Goal: Information Seeking & Learning: Learn about a topic

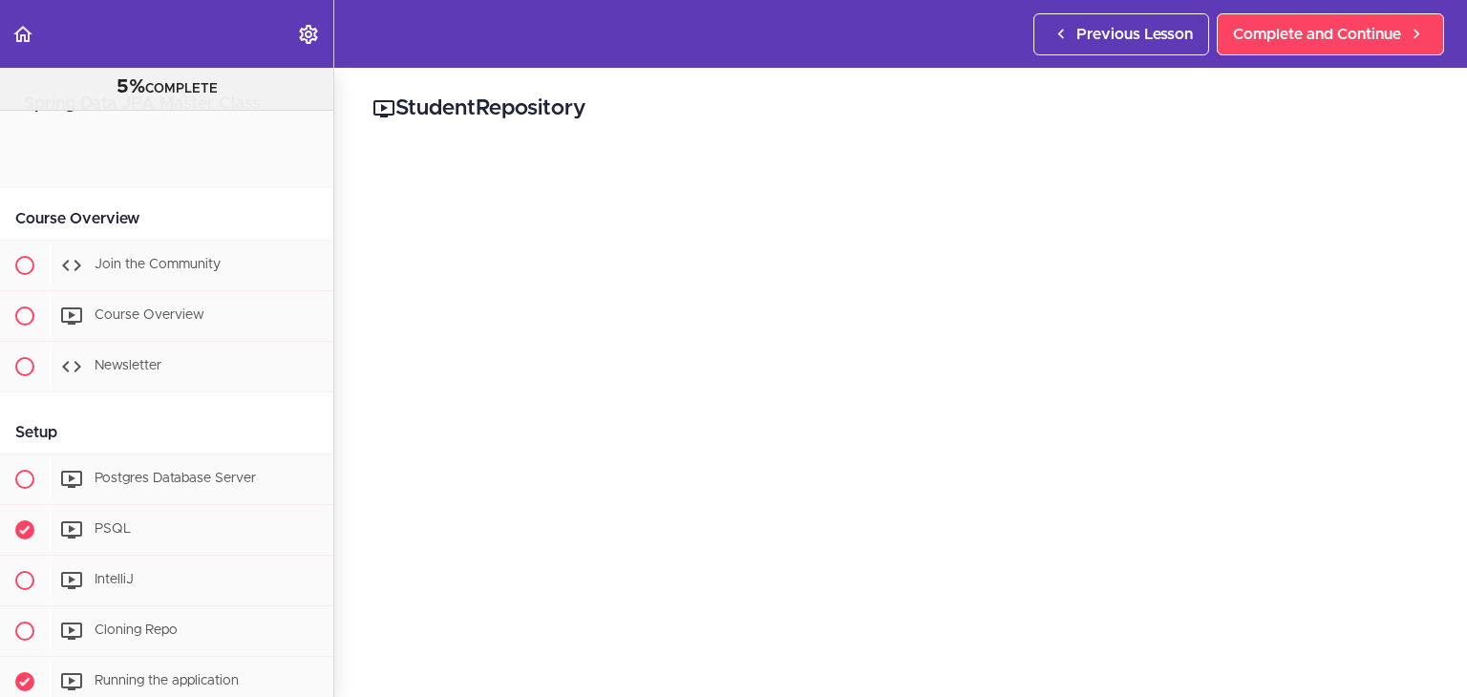
scroll to position [1165, 0]
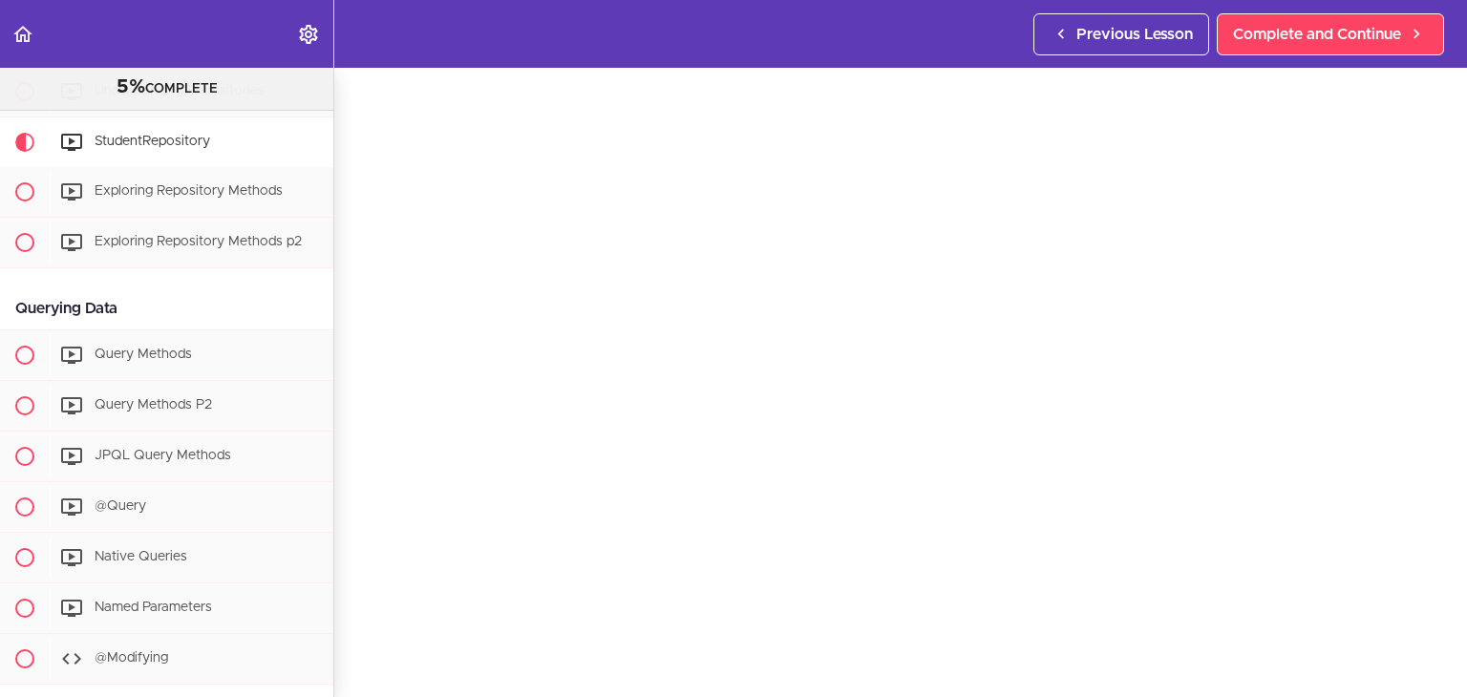
scroll to position [72, 0]
click at [191, 207] on div "Exploring Repository Methods" at bounding box center [192, 192] width 284 height 42
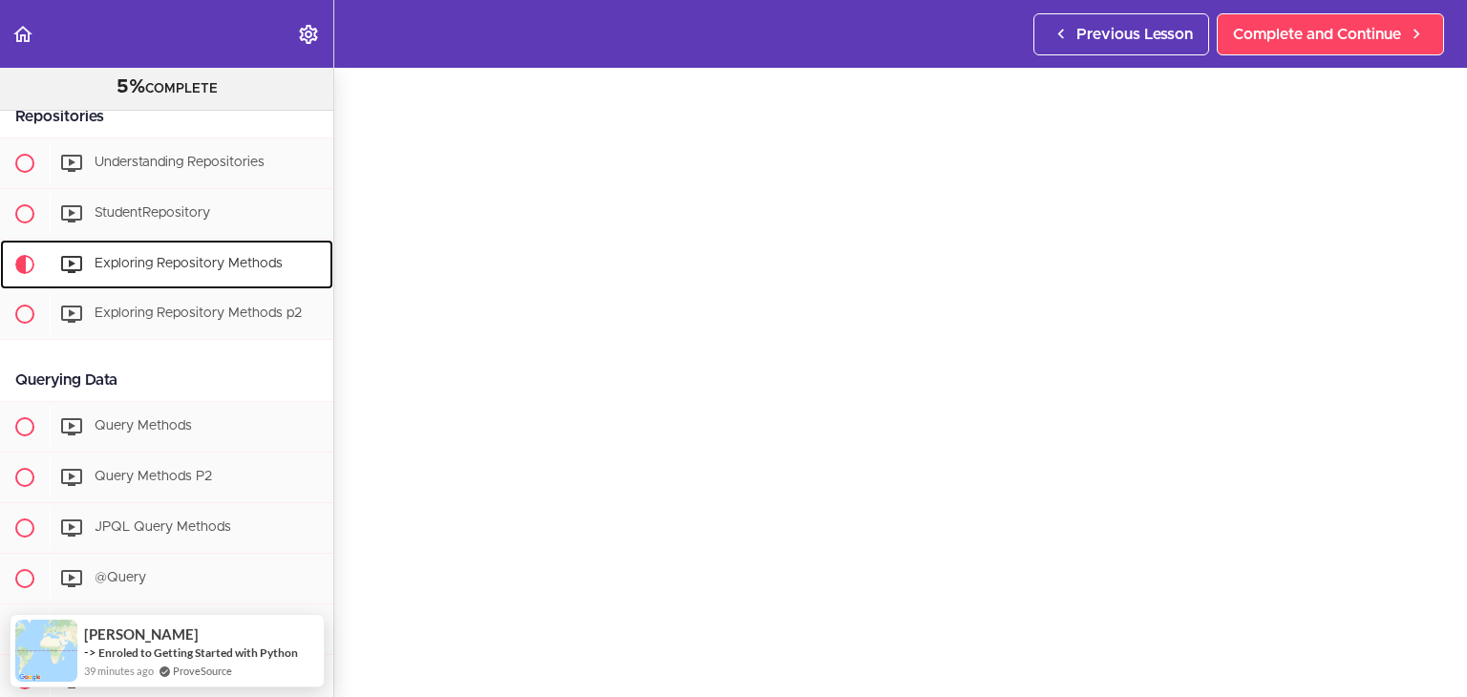
scroll to position [69, 0]
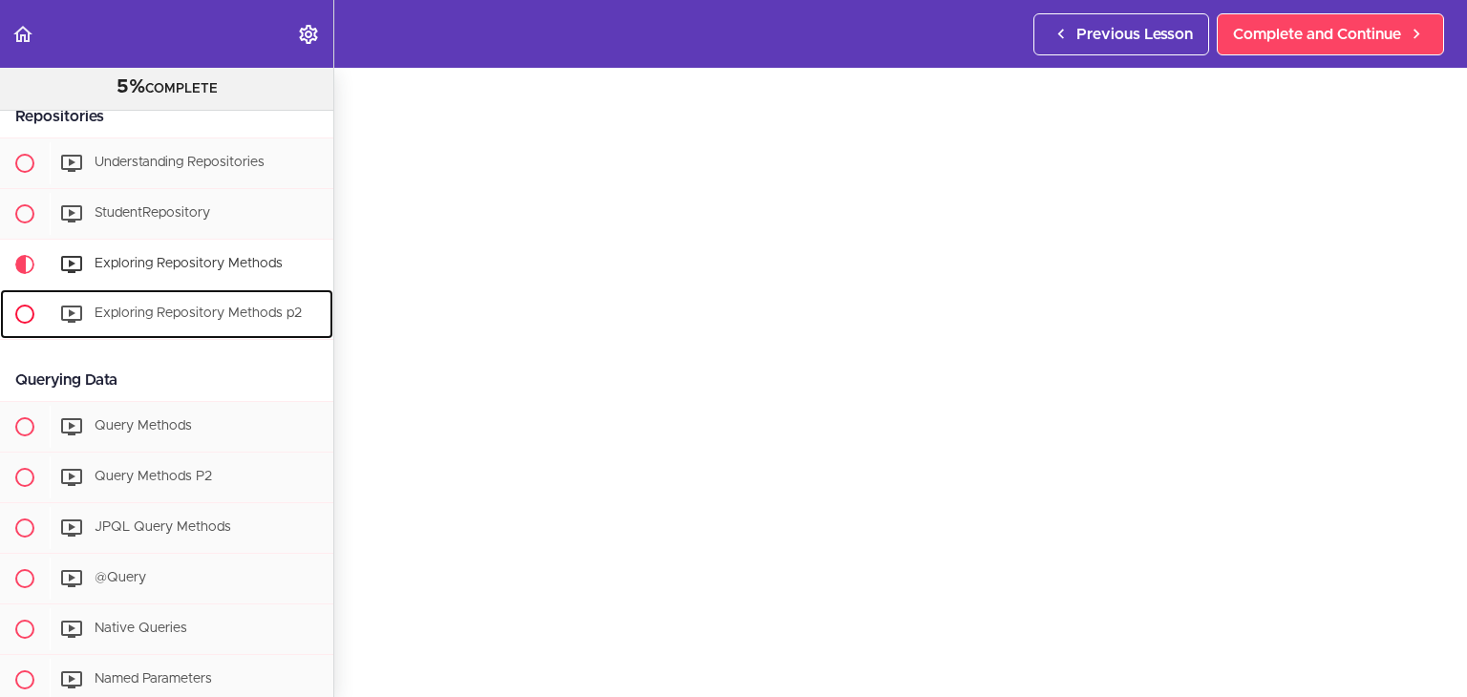
click at [226, 319] on span "Exploring Repository Methods p2" at bounding box center [198, 313] width 207 height 13
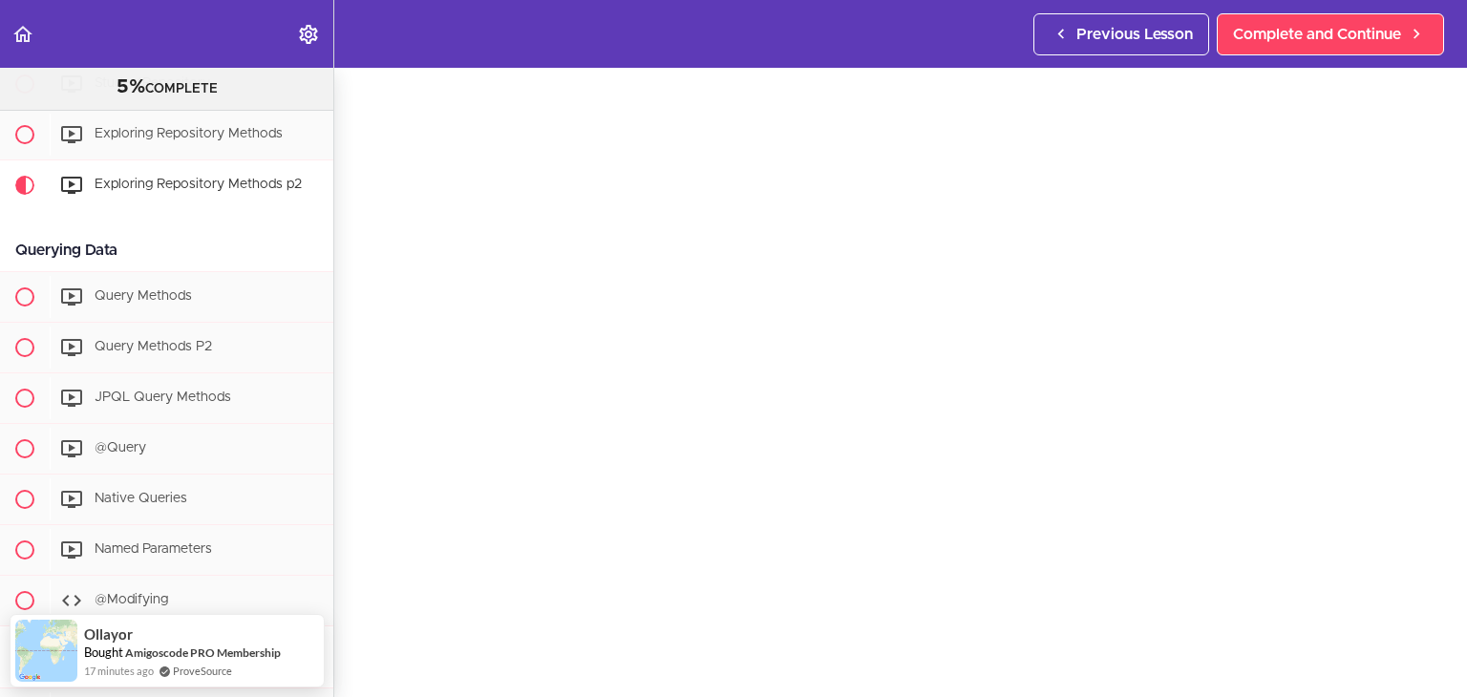
scroll to position [65, 0]
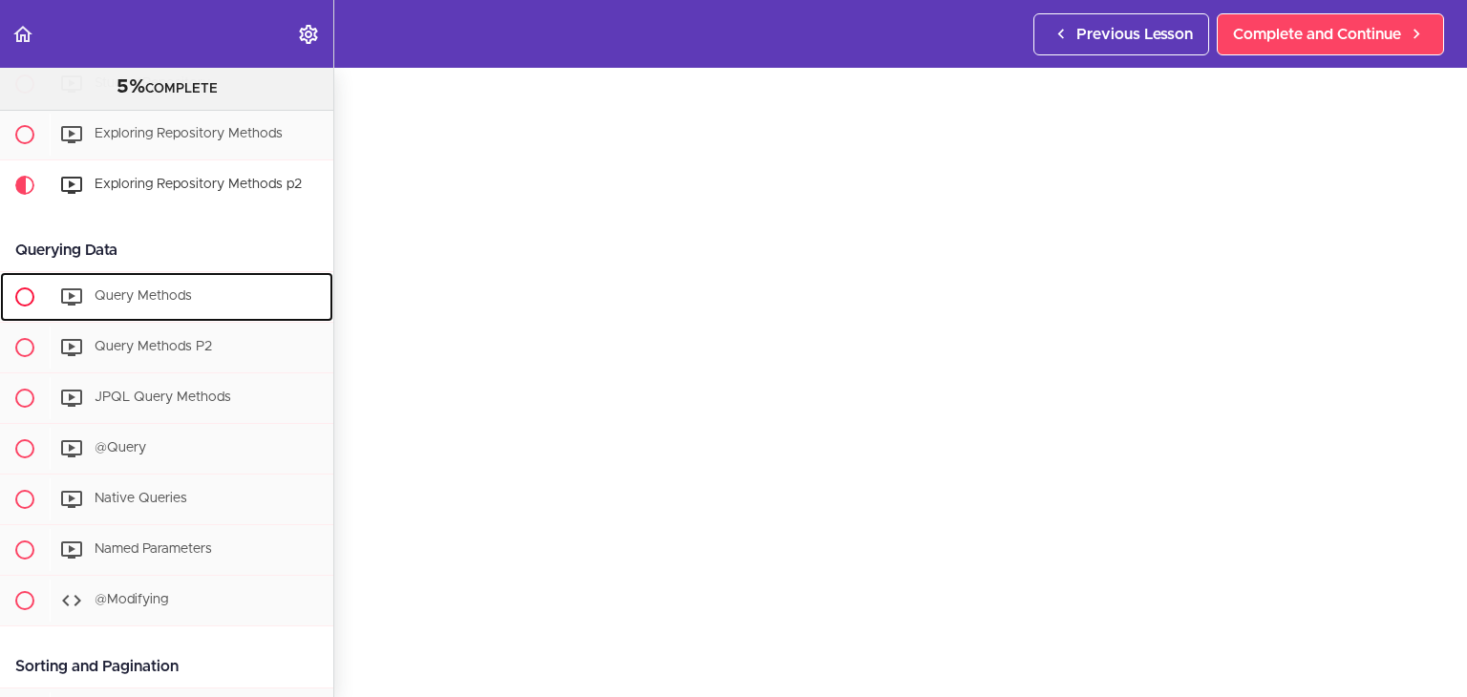
click at [149, 311] on div "Query Methods" at bounding box center [192, 297] width 284 height 42
click at [188, 294] on div "Query Methods" at bounding box center [192, 297] width 284 height 42
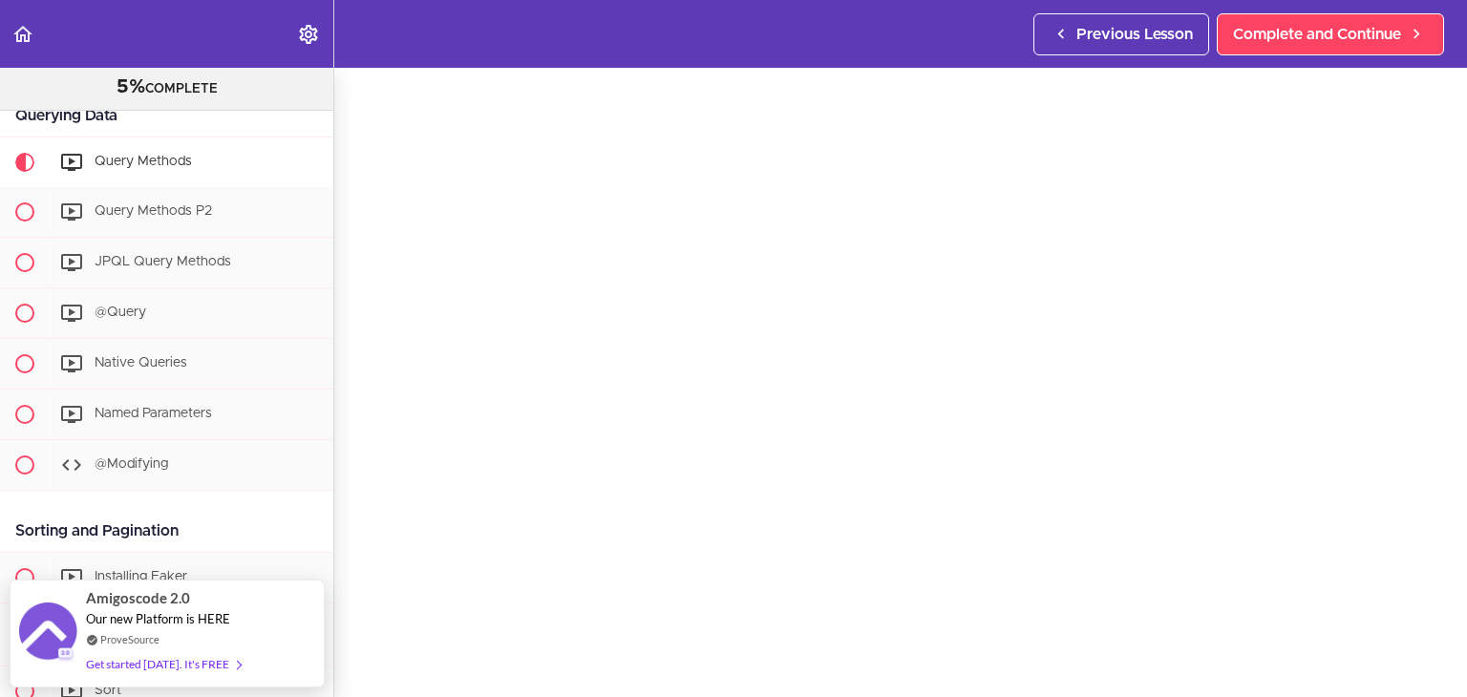
scroll to position [67, 0]
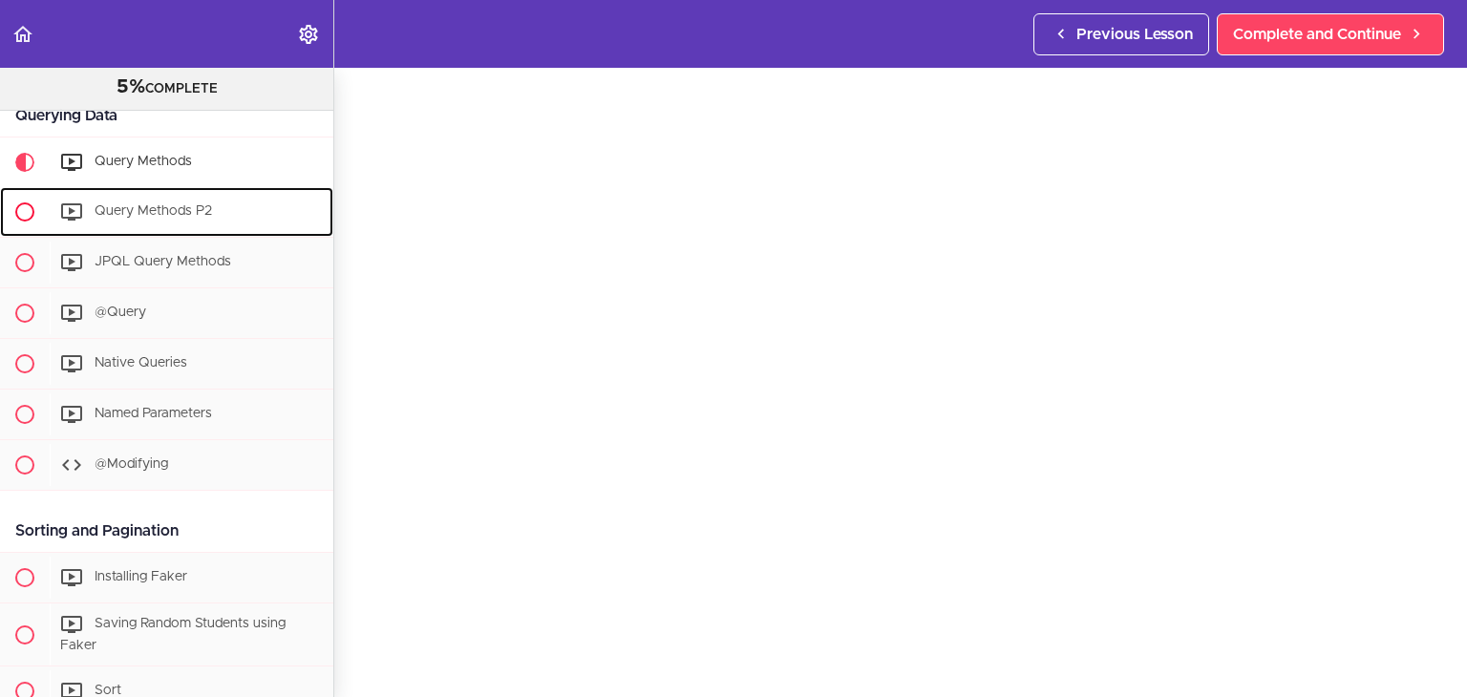
click at [190, 218] on span "Query Methods P2" at bounding box center [153, 210] width 117 height 13
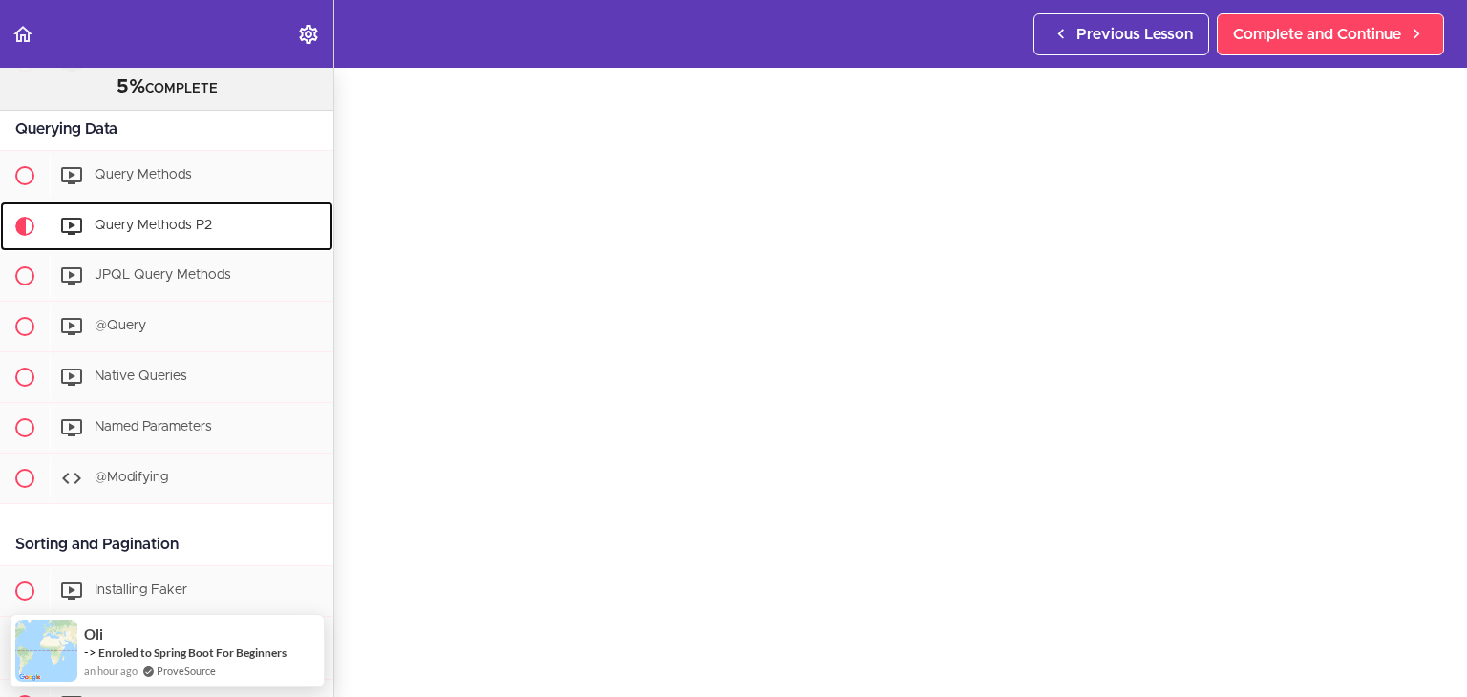
scroll to position [61, 0]
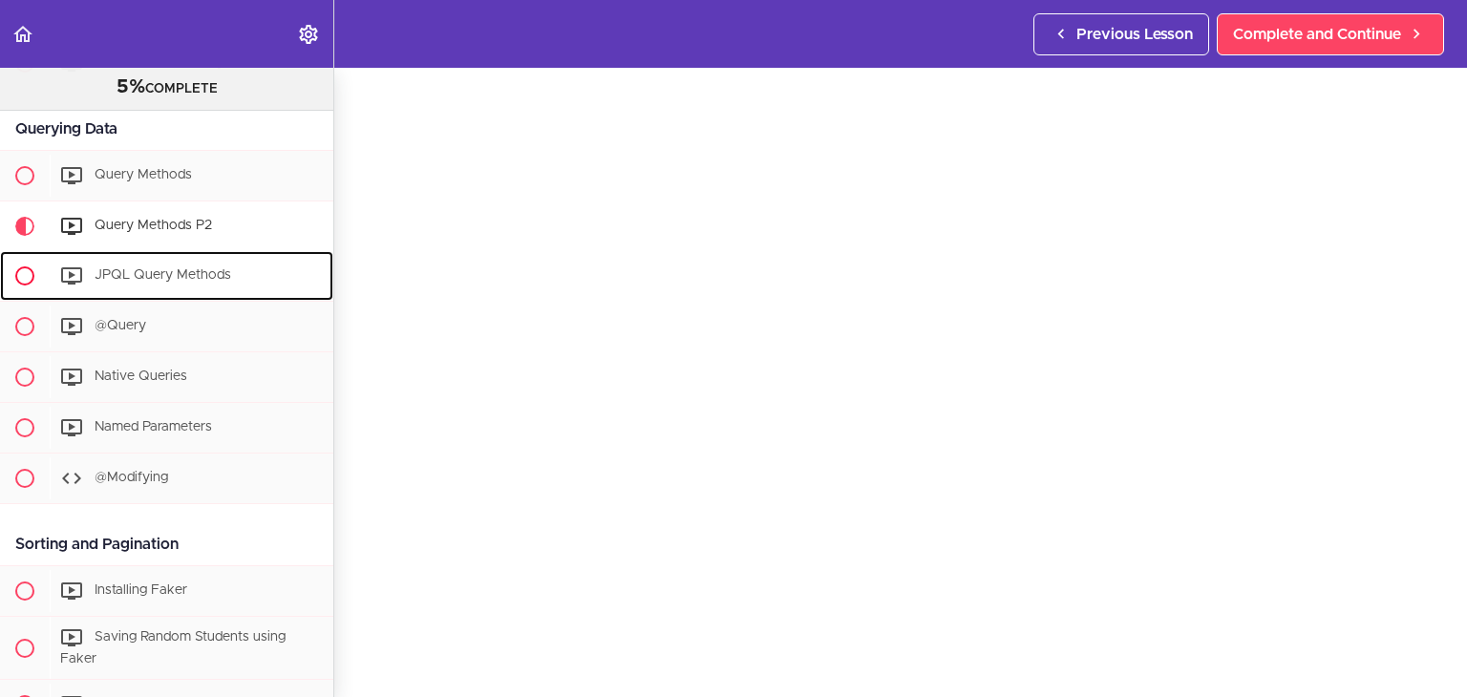
click at [251, 280] on div "JPQL Query Methods" at bounding box center [192, 276] width 284 height 42
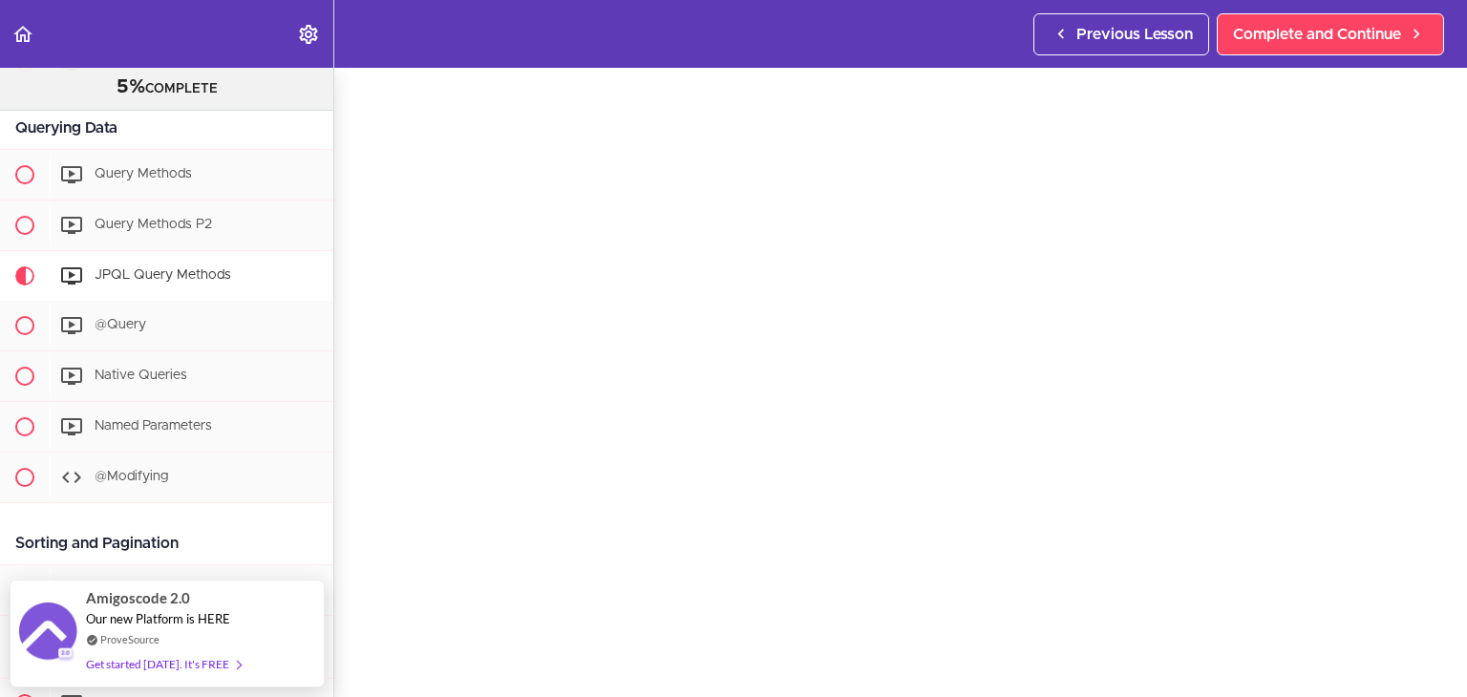
scroll to position [86, 0]
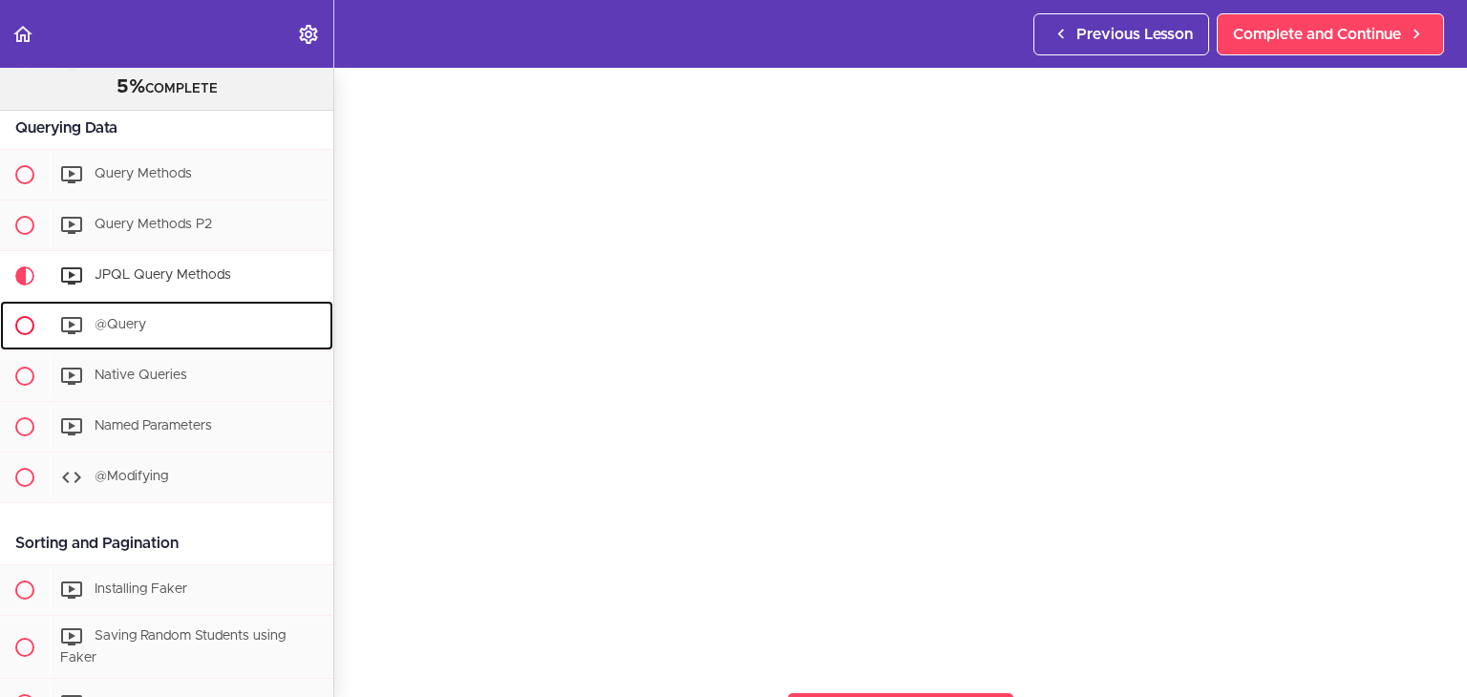
click at [222, 329] on div "@Query" at bounding box center [192, 326] width 284 height 42
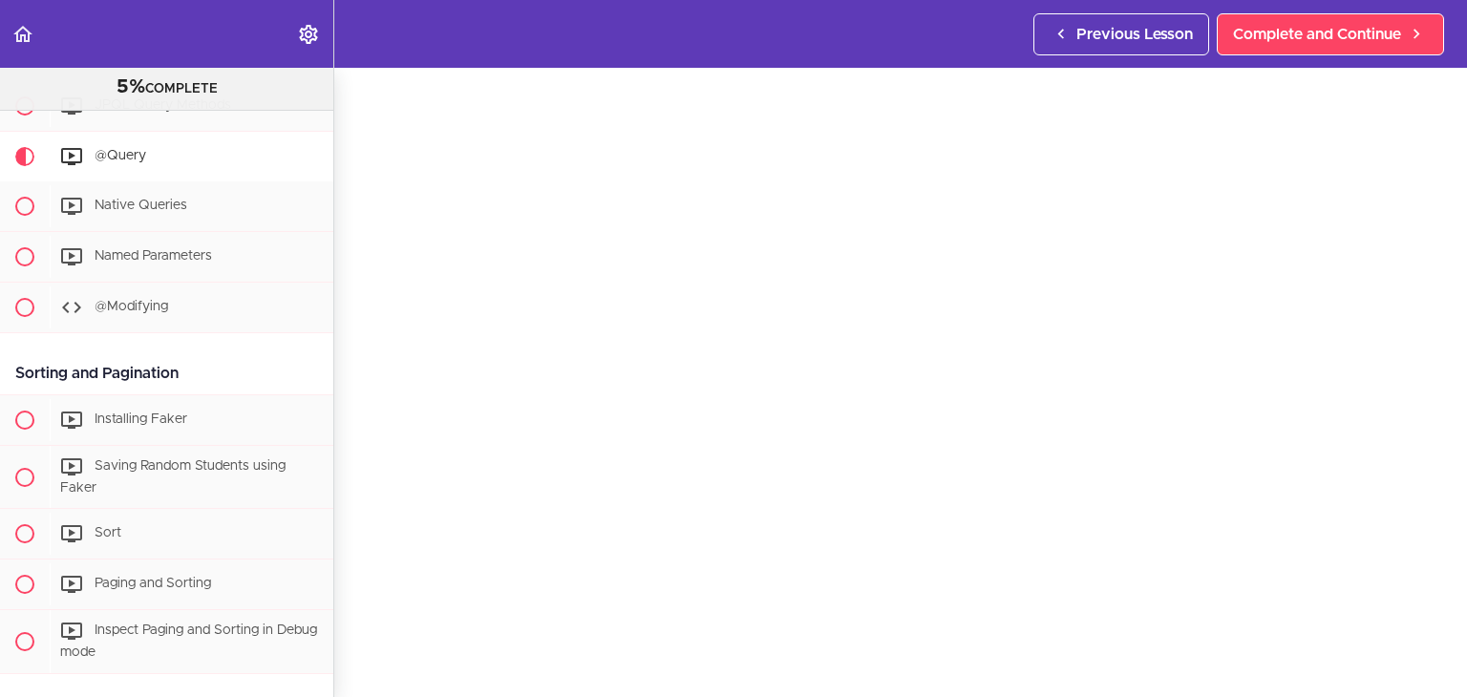
scroll to position [68, 0]
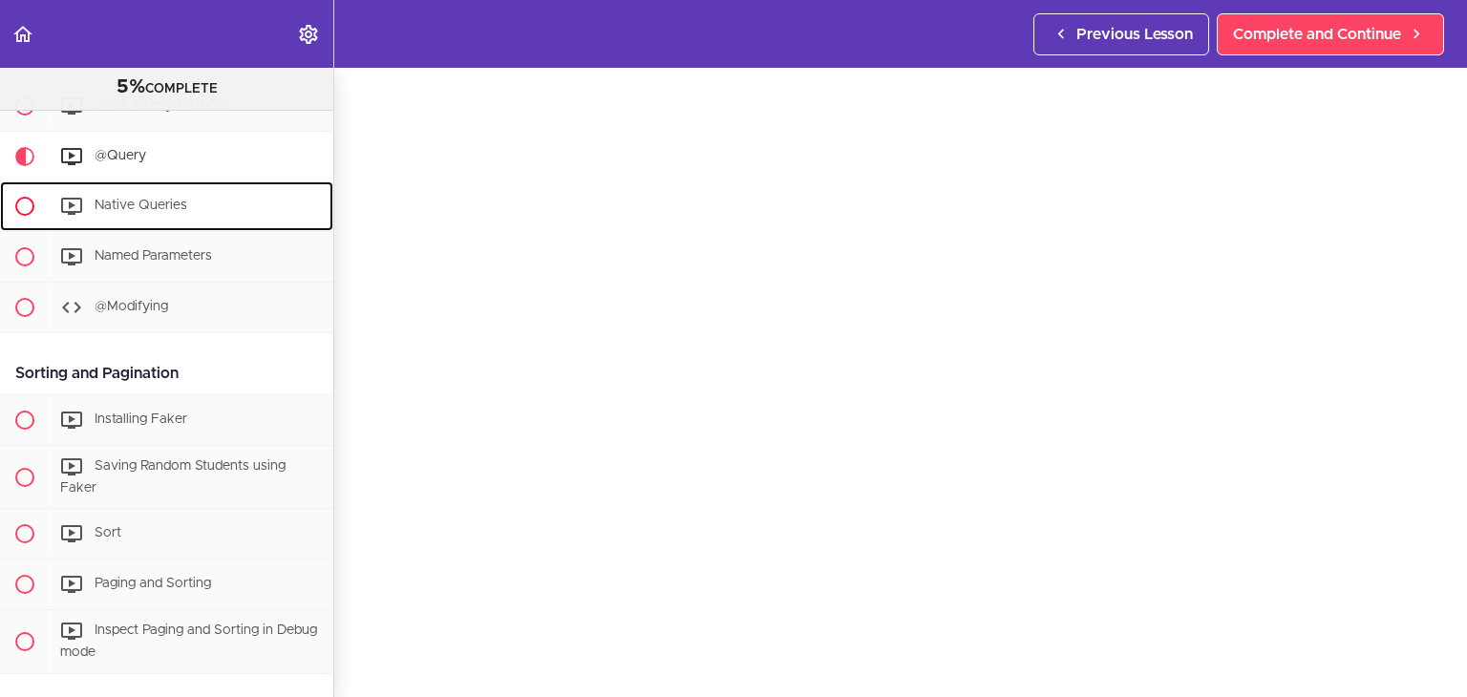
click at [210, 219] on div "Native Queries" at bounding box center [192, 206] width 284 height 42
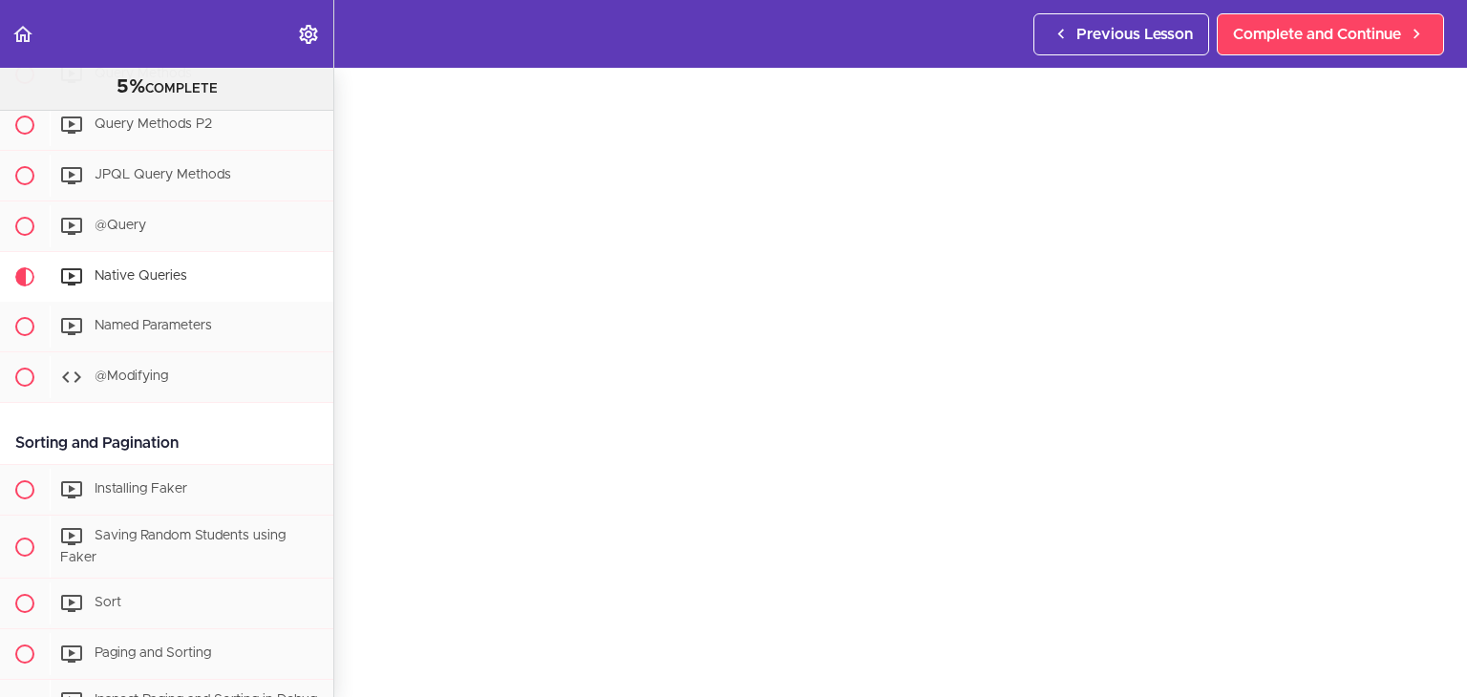
scroll to position [61, 0]
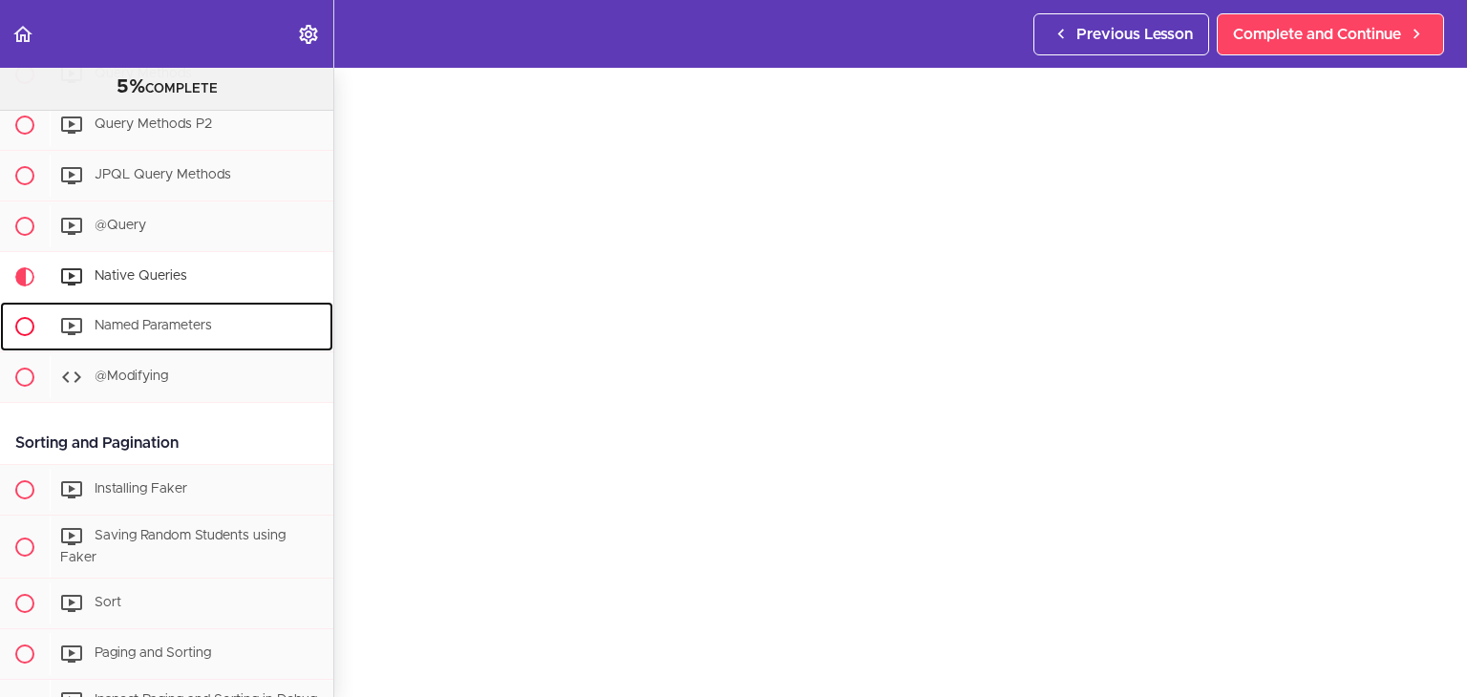
click at [172, 332] on span "Named Parameters" at bounding box center [153, 325] width 117 height 13
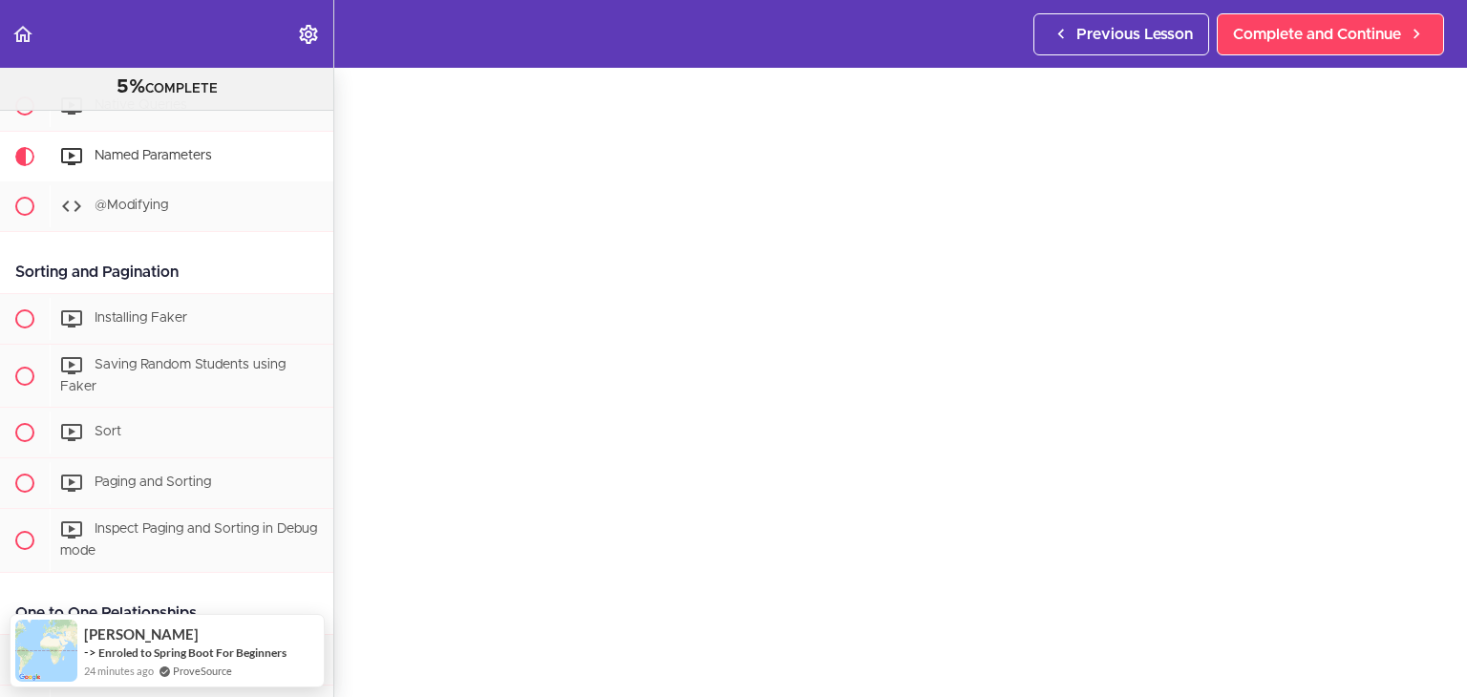
scroll to position [62, 0]
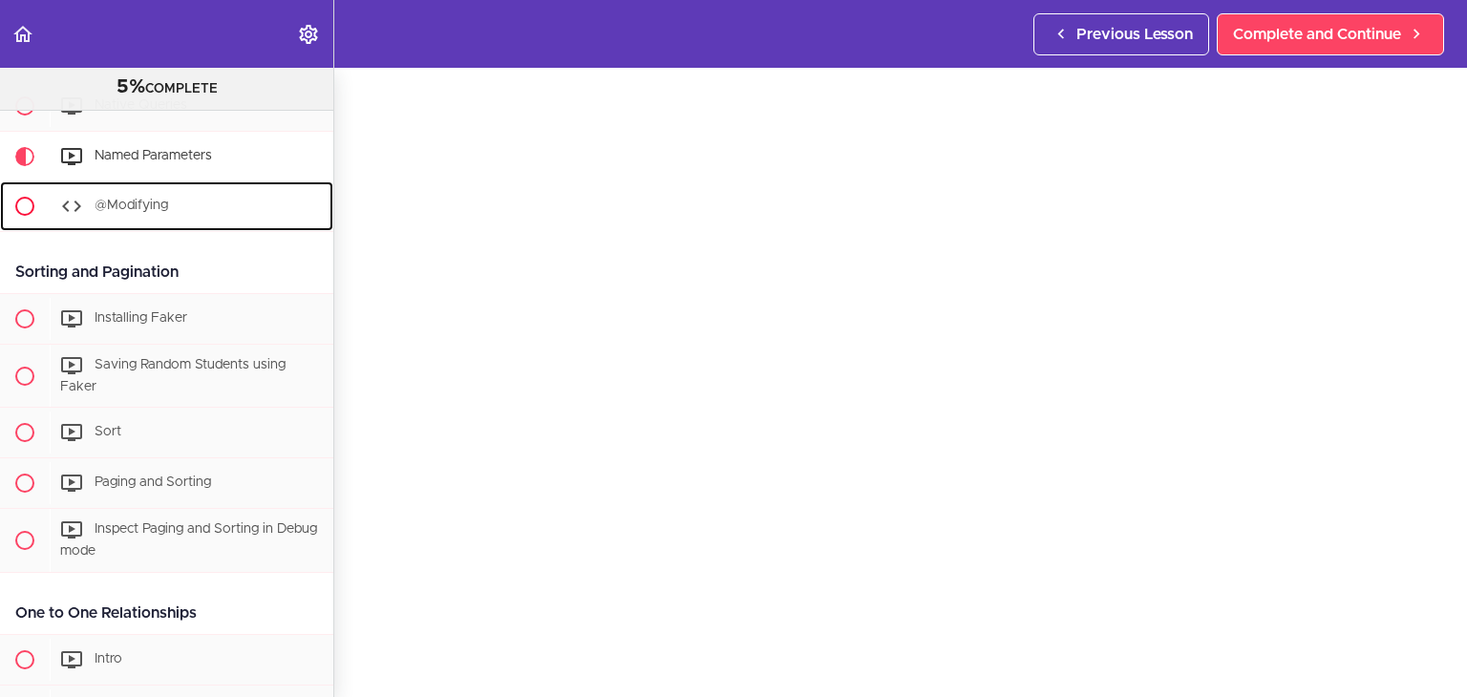
click at [158, 212] on span "@Modifying" at bounding box center [132, 205] width 74 height 13
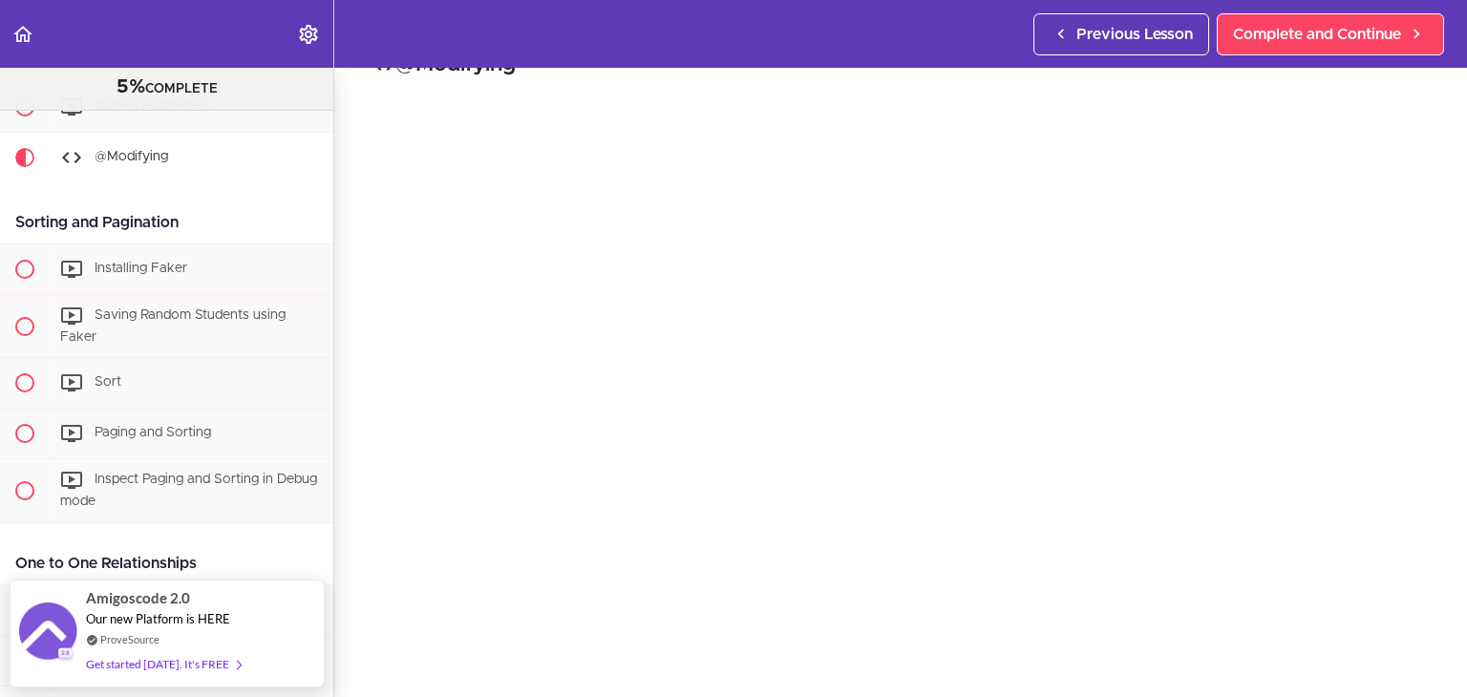
scroll to position [67, 0]
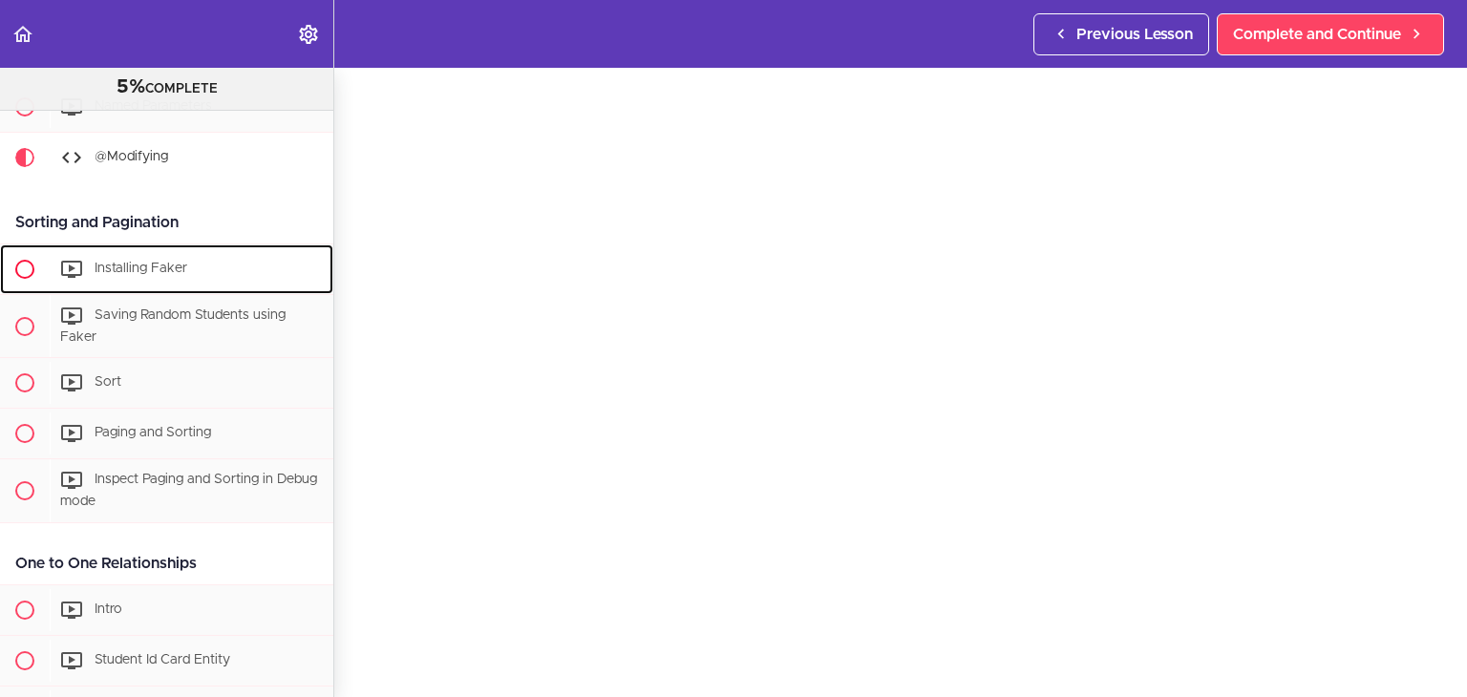
click at [210, 272] on div "Installing Faker" at bounding box center [192, 269] width 284 height 42
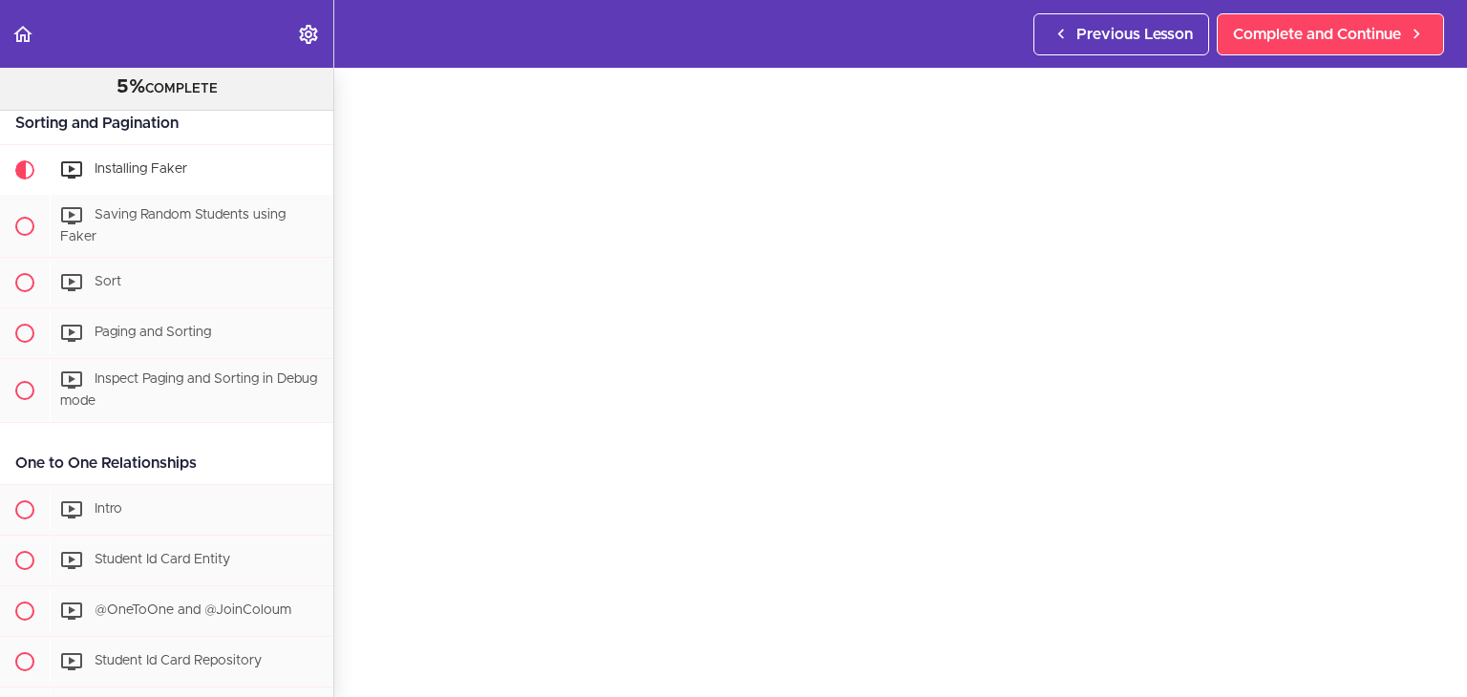
scroll to position [64, 0]
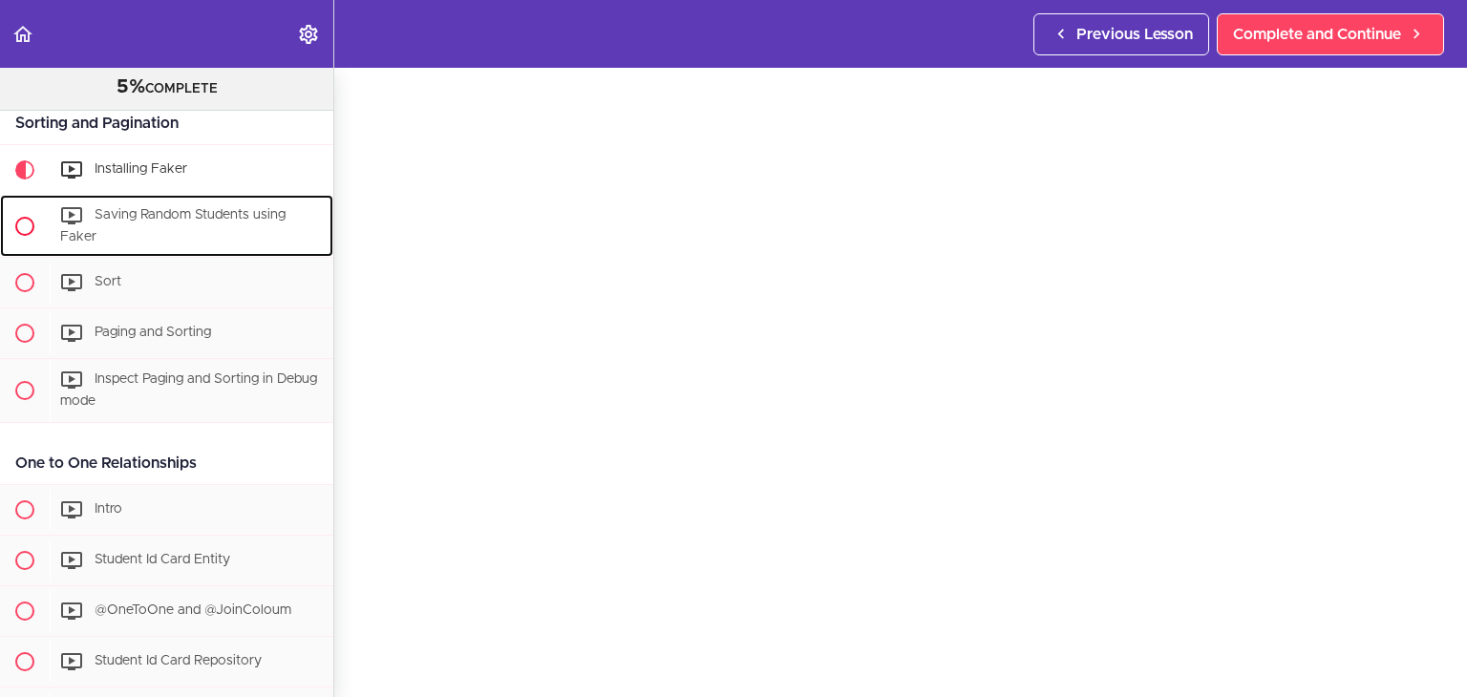
click at [193, 236] on div "Saving Random Students using Faker" at bounding box center [192, 226] width 284 height 63
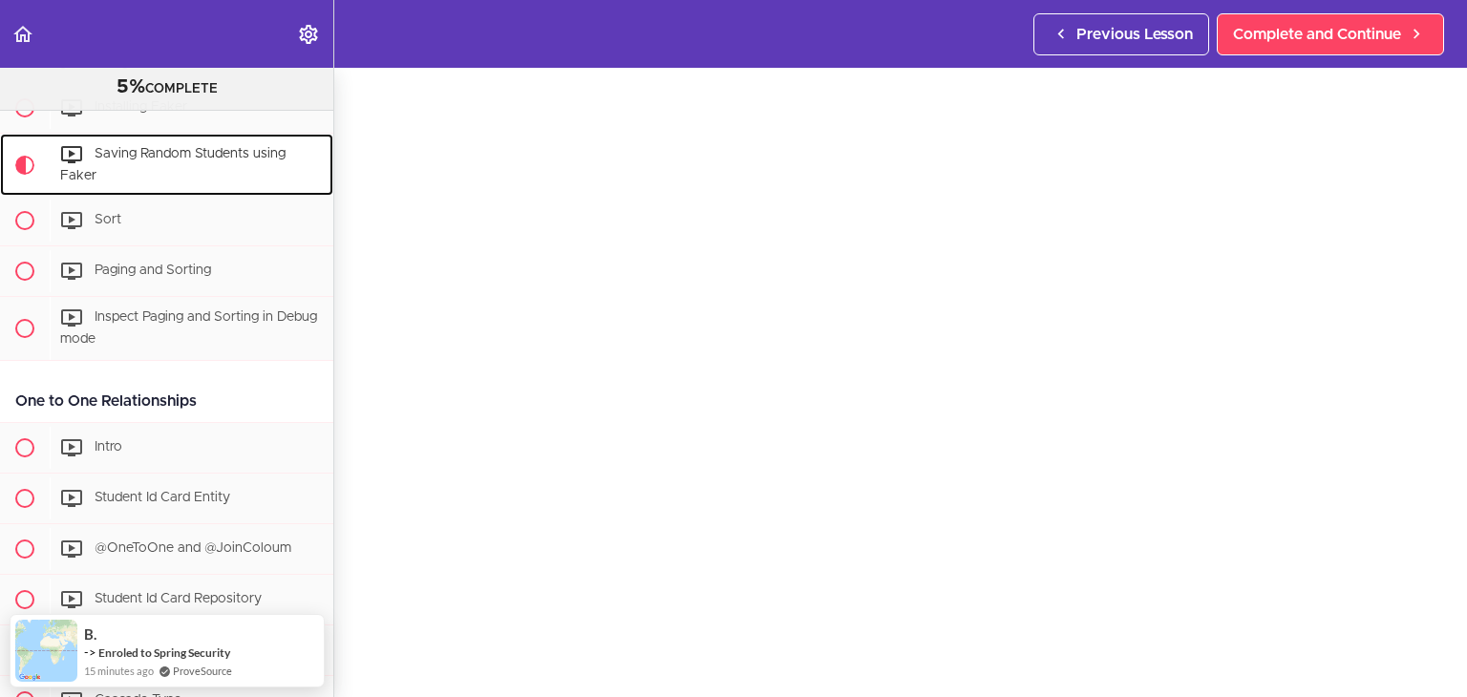
scroll to position [65, 0]
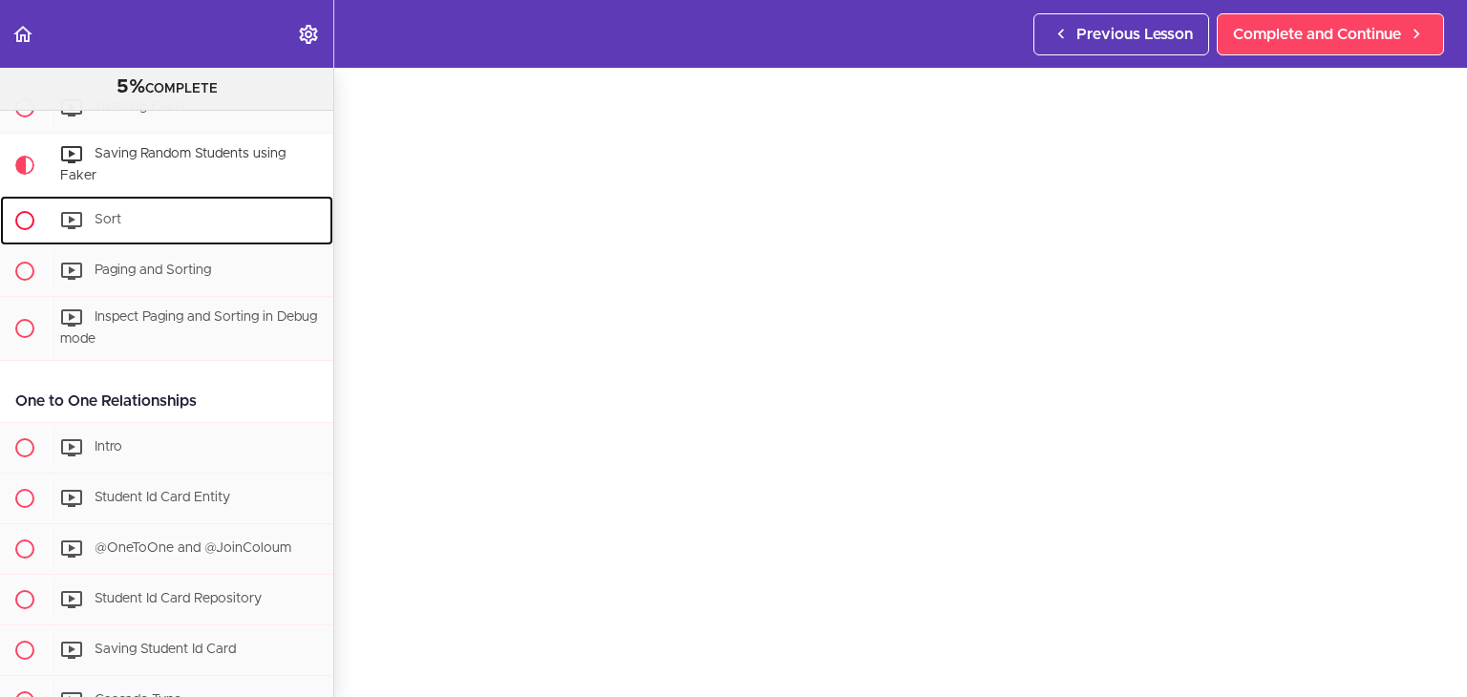
click at [153, 226] on div "Sort" at bounding box center [192, 221] width 284 height 42
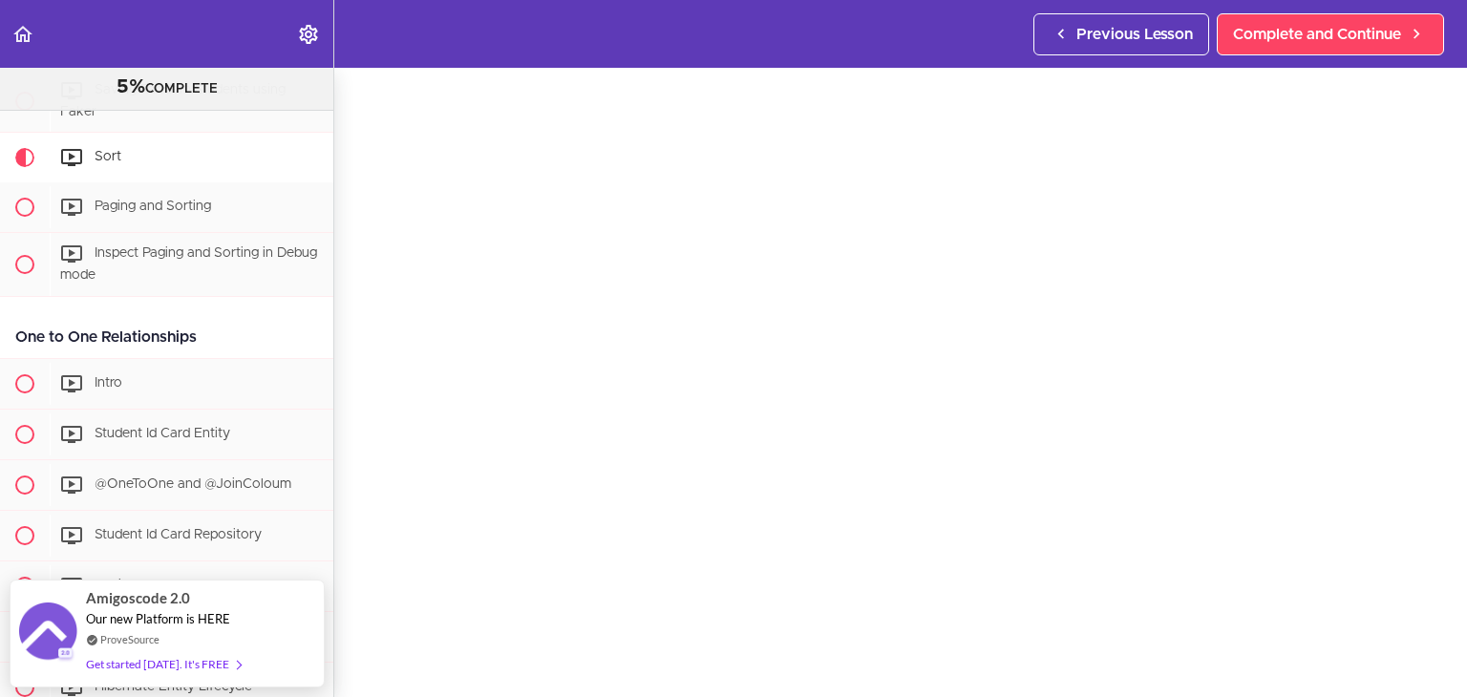
scroll to position [61, 0]
